Goal: Task Accomplishment & Management: Manage account settings

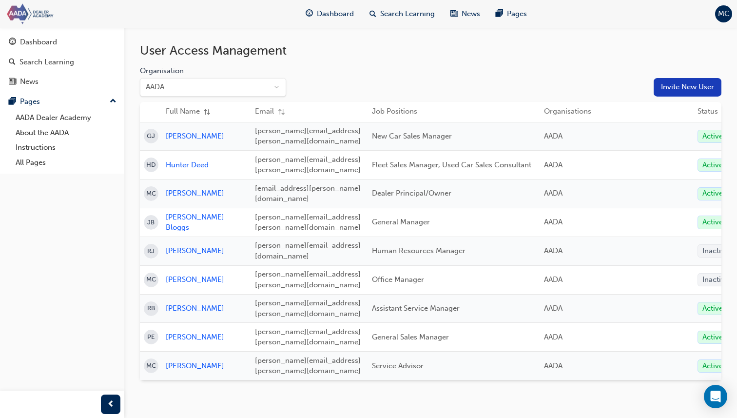
click at [50, 16] on img at bounding box center [61, 14] width 112 height 22
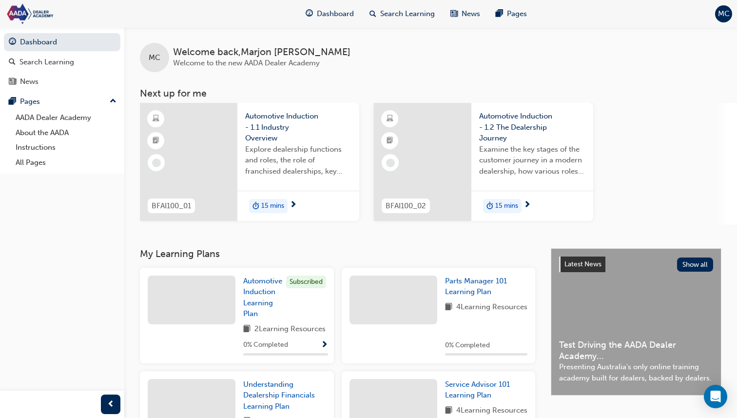
click at [727, 16] on span "MC" at bounding box center [724, 13] width 12 height 11
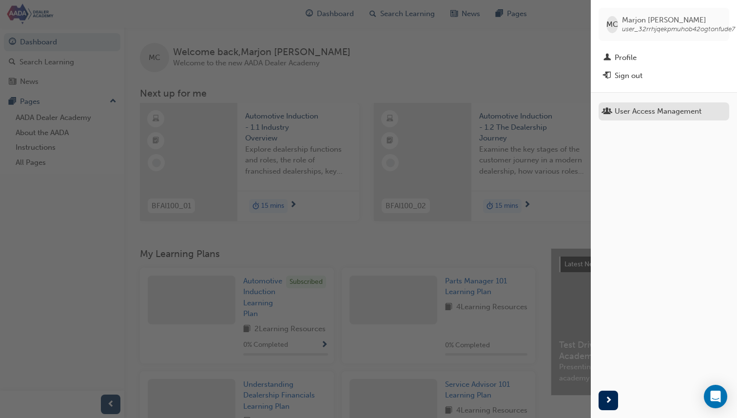
click at [649, 117] on div "User Access Management" at bounding box center [658, 111] width 87 height 11
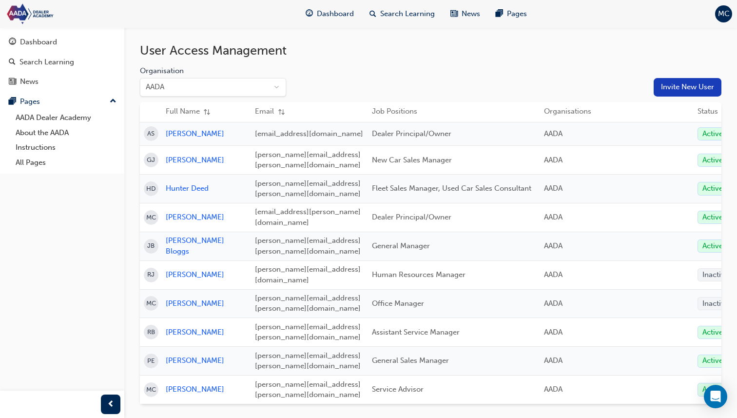
click at [196, 213] on span "[PERSON_NAME]" at bounding box center [195, 217] width 58 height 9
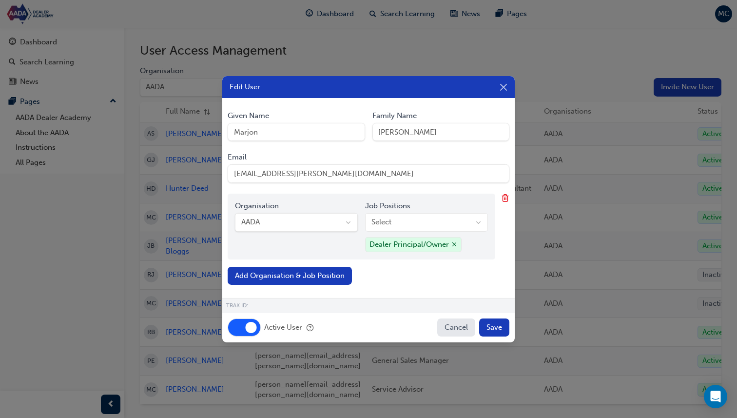
click at [452, 327] on button "Cancel" at bounding box center [456, 327] width 38 height 19
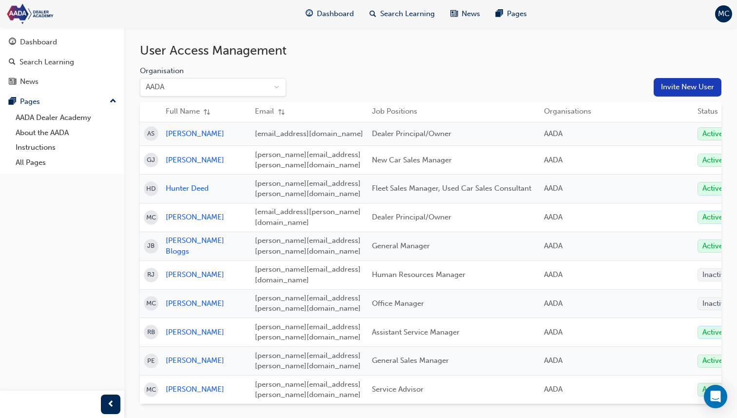
click at [665, 82] on button "Invite New User" at bounding box center [688, 87] width 68 height 19
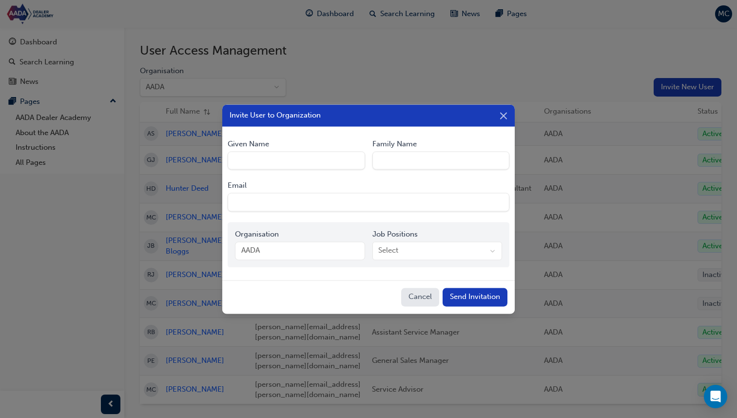
click at [421, 301] on button "Cancel" at bounding box center [420, 297] width 38 height 19
